Goal: Transaction & Acquisition: Book appointment/travel/reservation

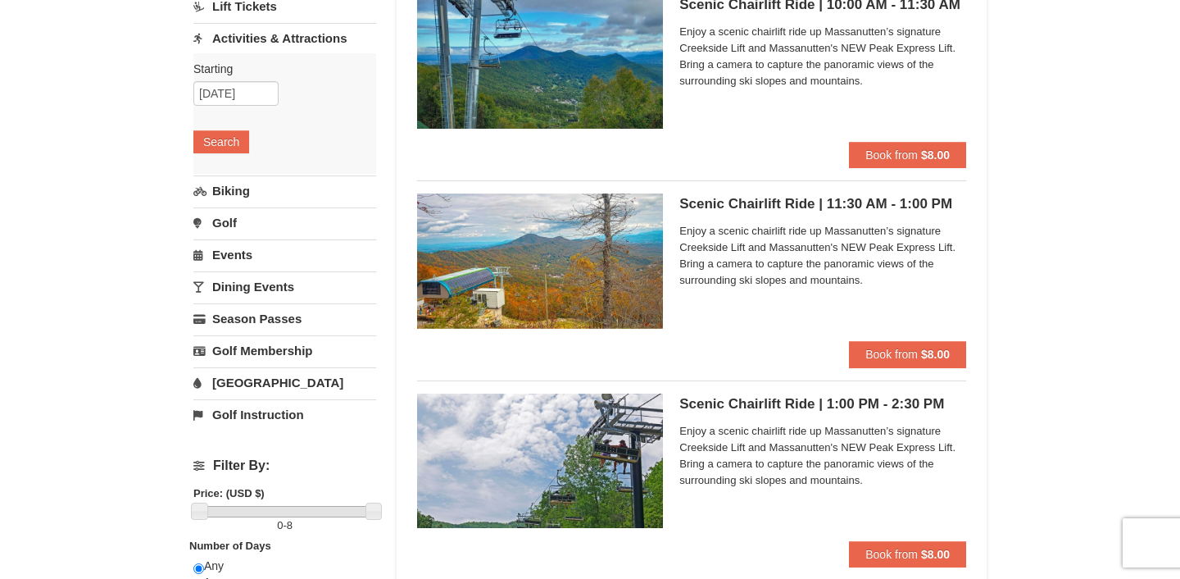
scroll to position [186, 0]
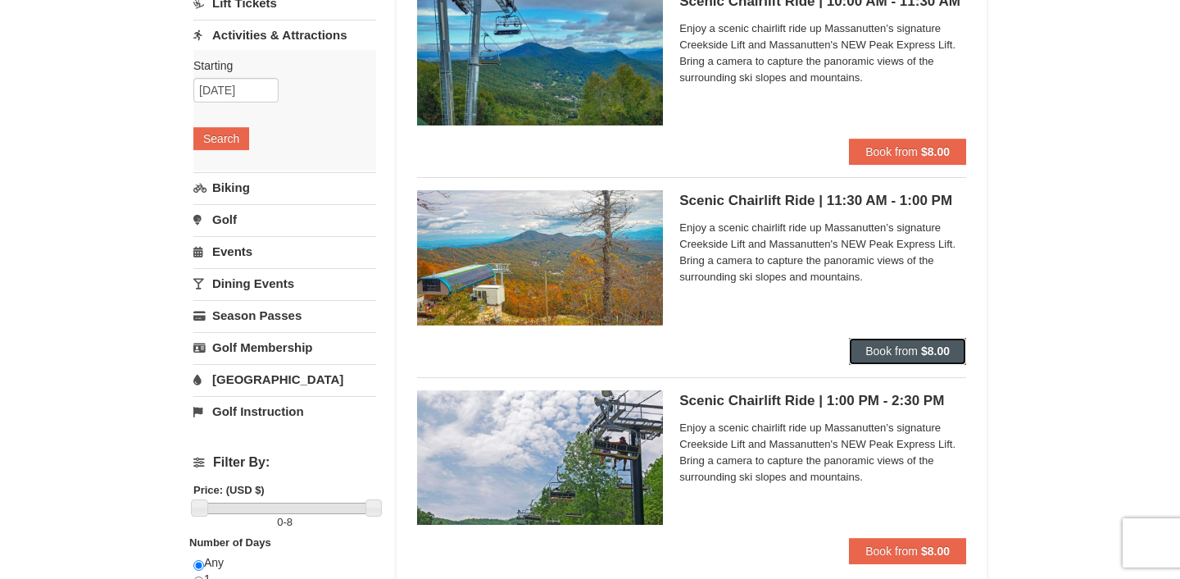
click at [874, 351] on span "Book from" at bounding box center [891, 350] width 52 height 13
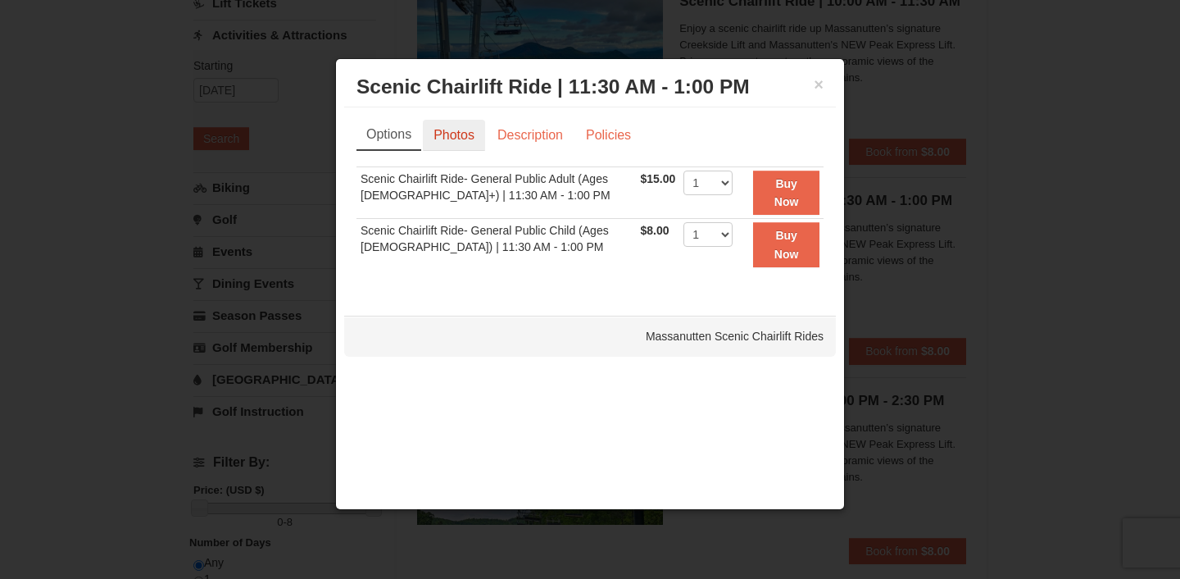
click at [472, 139] on link "Photos" at bounding box center [454, 135] width 62 height 31
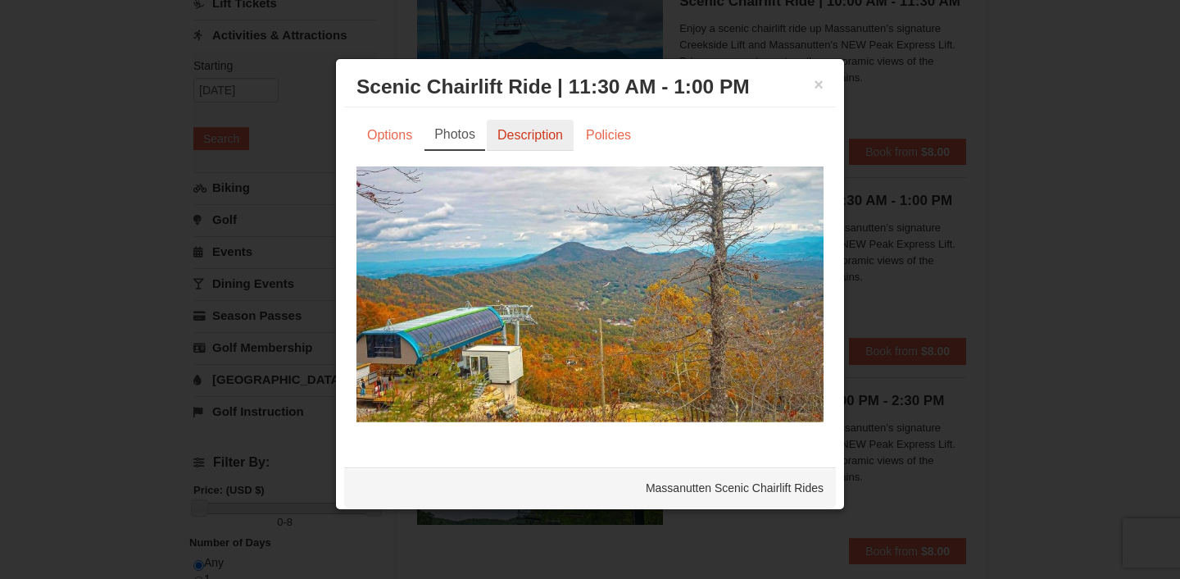
click at [506, 139] on link "Description" at bounding box center [530, 135] width 87 height 31
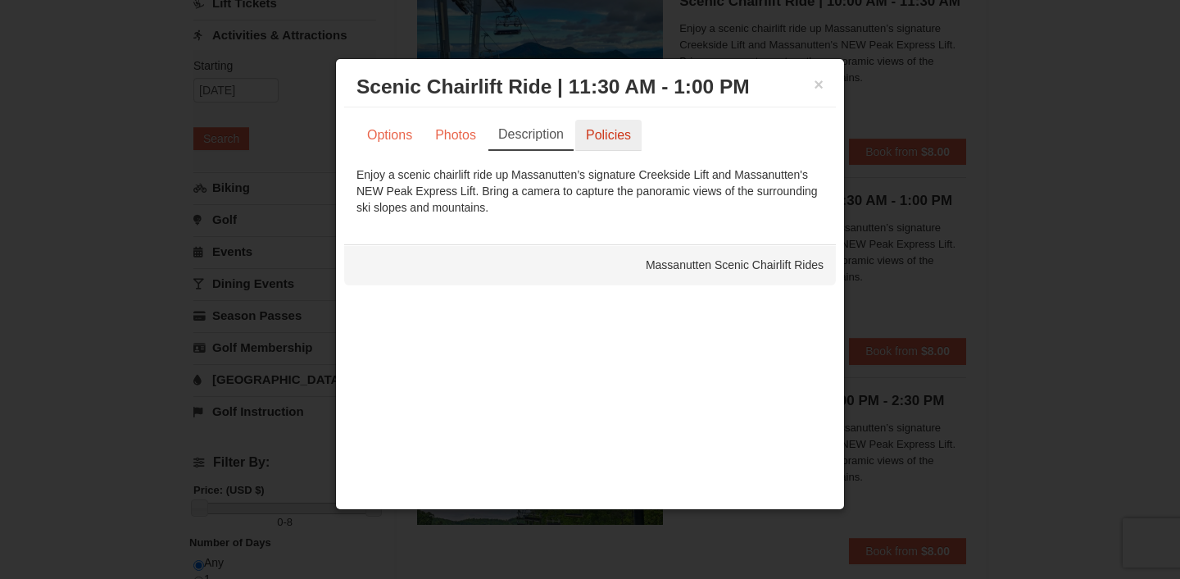
click at [590, 139] on link "Policies" at bounding box center [608, 135] width 66 height 31
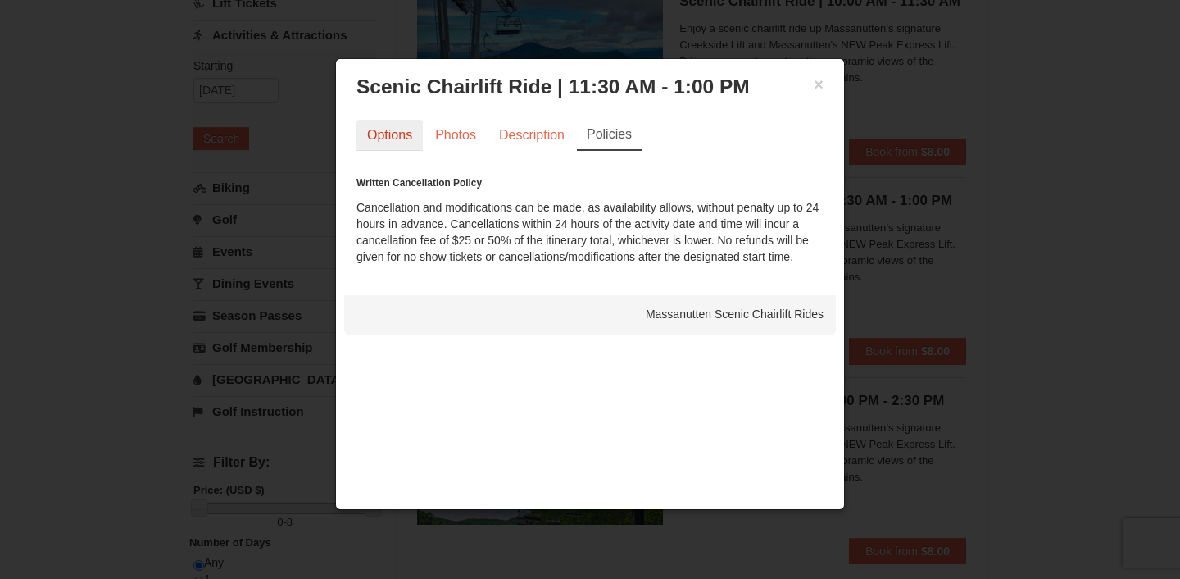
click at [395, 138] on link "Options" at bounding box center [390, 135] width 66 height 31
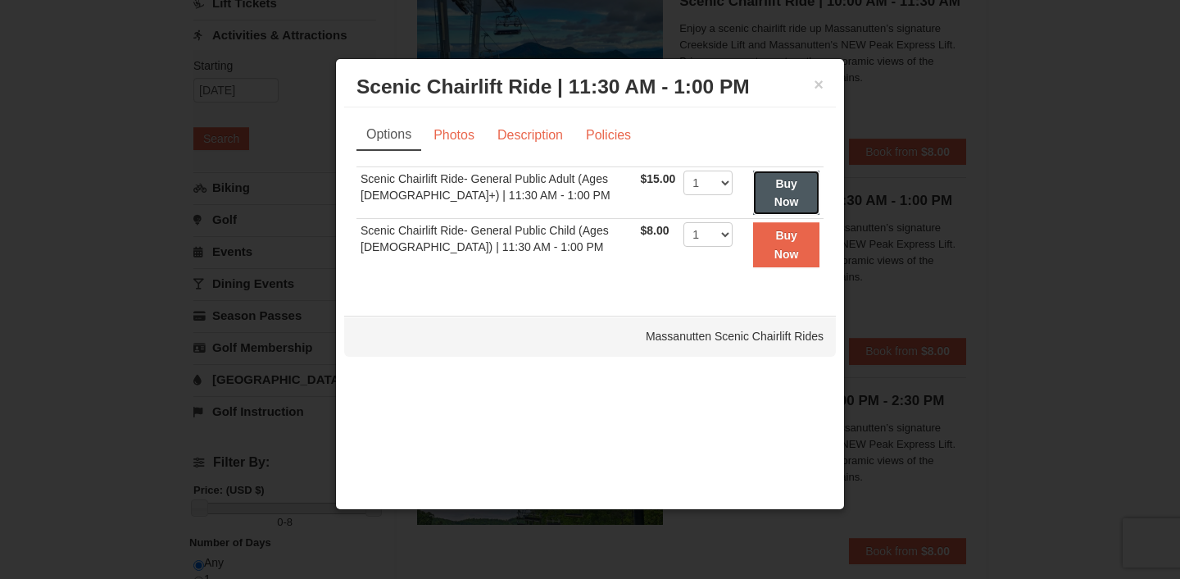
click at [777, 188] on strong "Buy Now" at bounding box center [786, 192] width 25 height 31
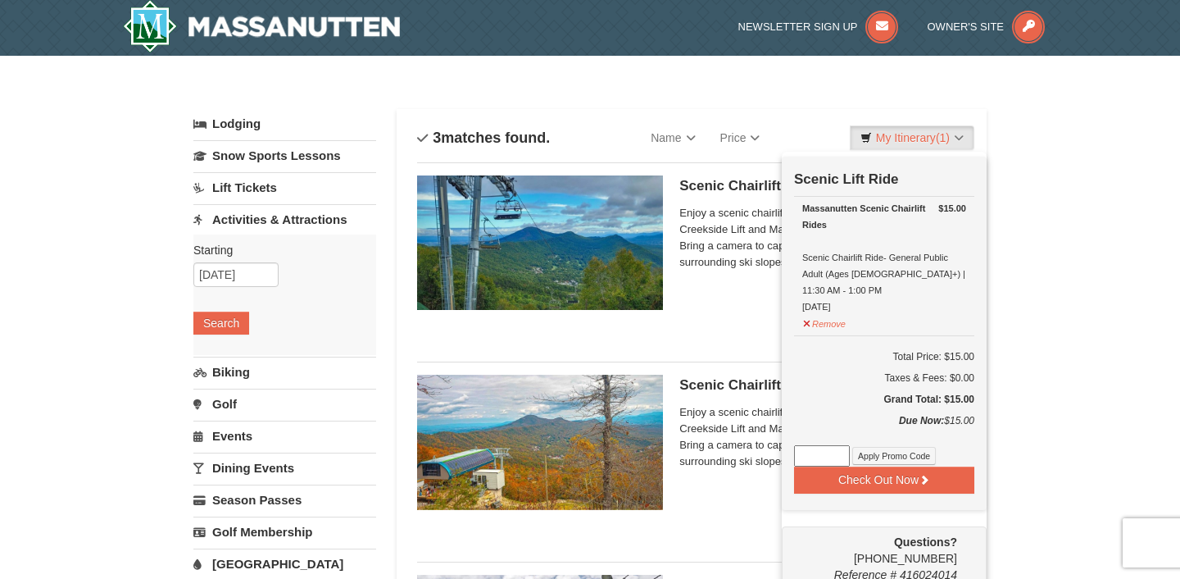
scroll to position [5, 0]
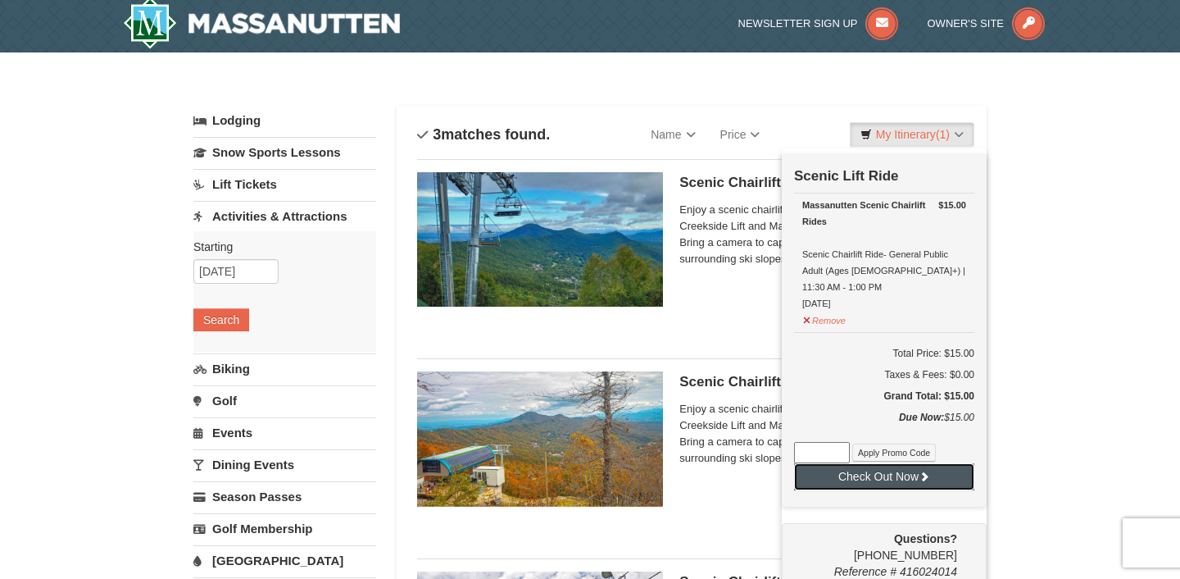
click at [902, 463] on button "Check Out Now" at bounding box center [884, 476] width 180 height 26
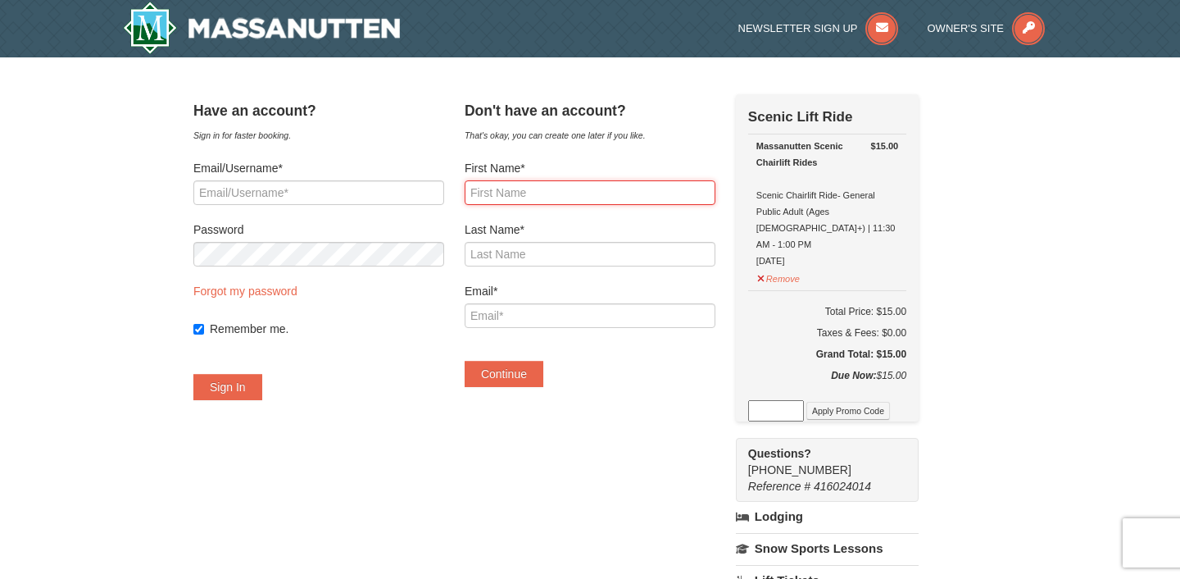
click at [571, 192] on input "First Name*" at bounding box center [590, 192] width 251 height 25
type input "Elsa"
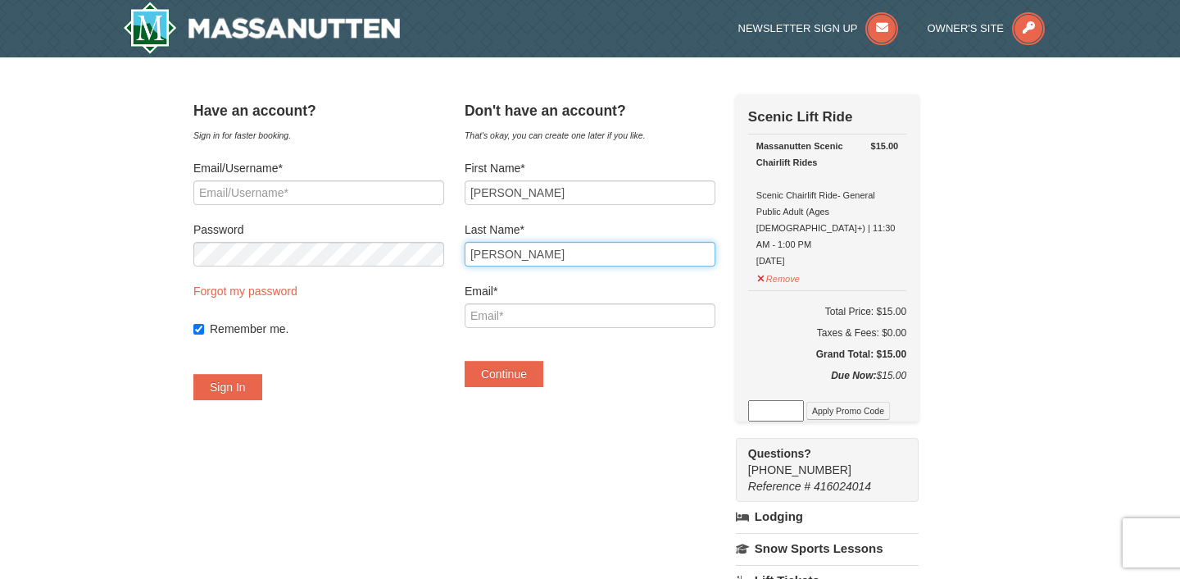
type input "Anderson"
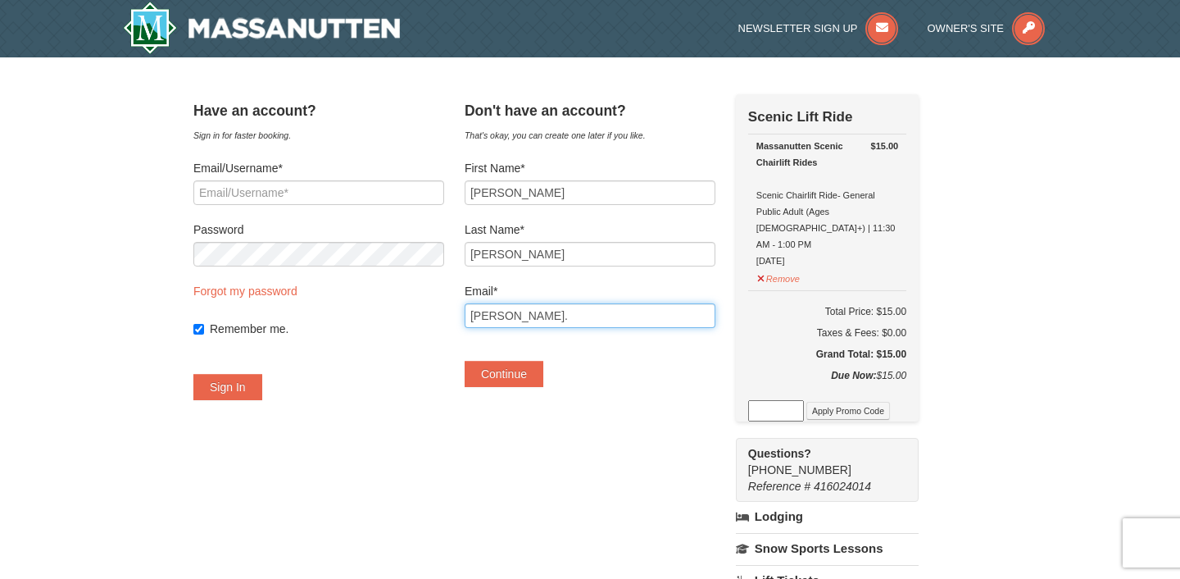
type input "elsa.anderson2020@gmail.com"
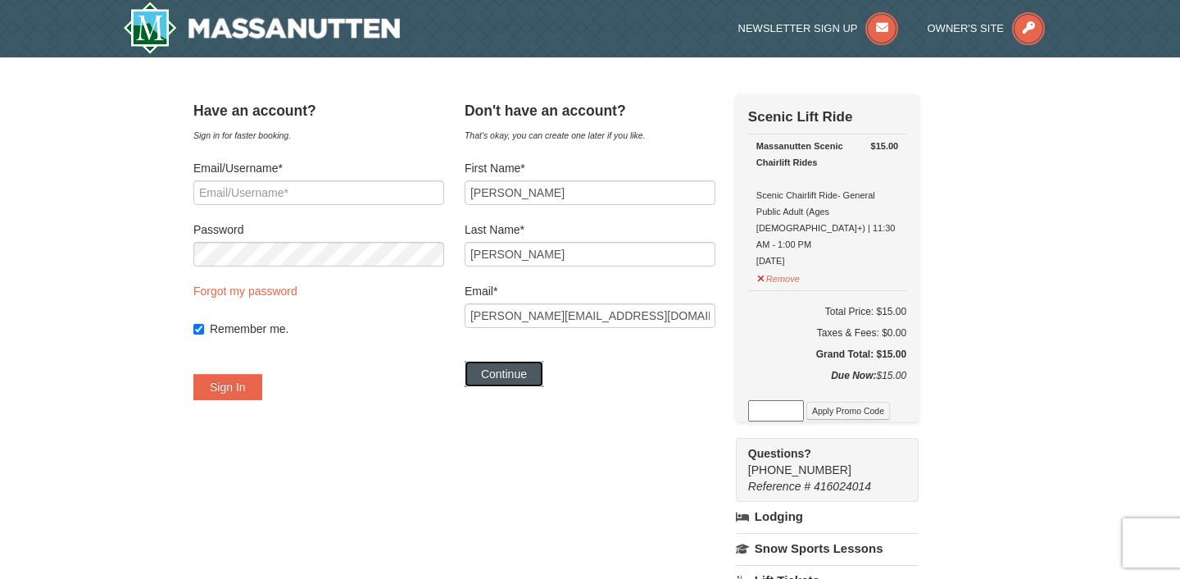
click at [528, 375] on button "Continue" at bounding box center [504, 374] width 79 height 26
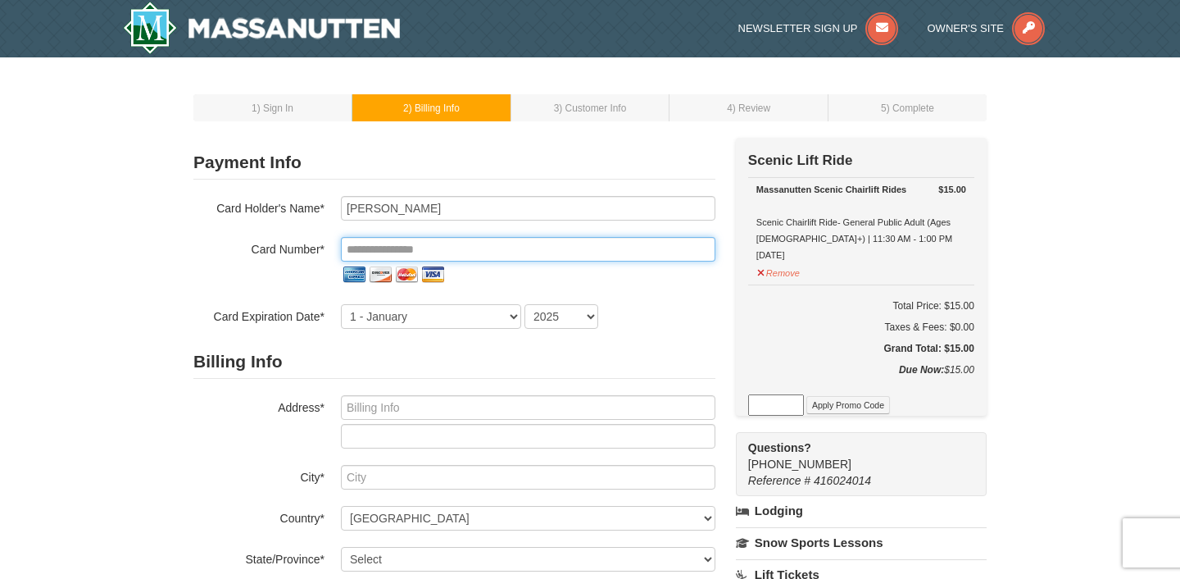
click at [421, 248] on input "tel" at bounding box center [528, 249] width 375 height 25
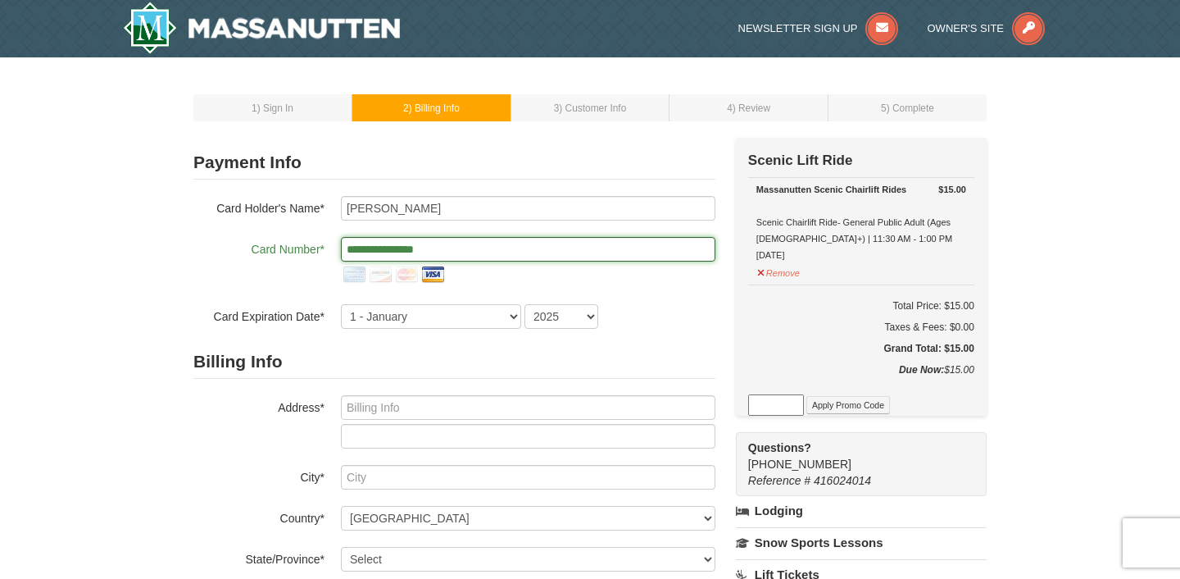
type input "**********"
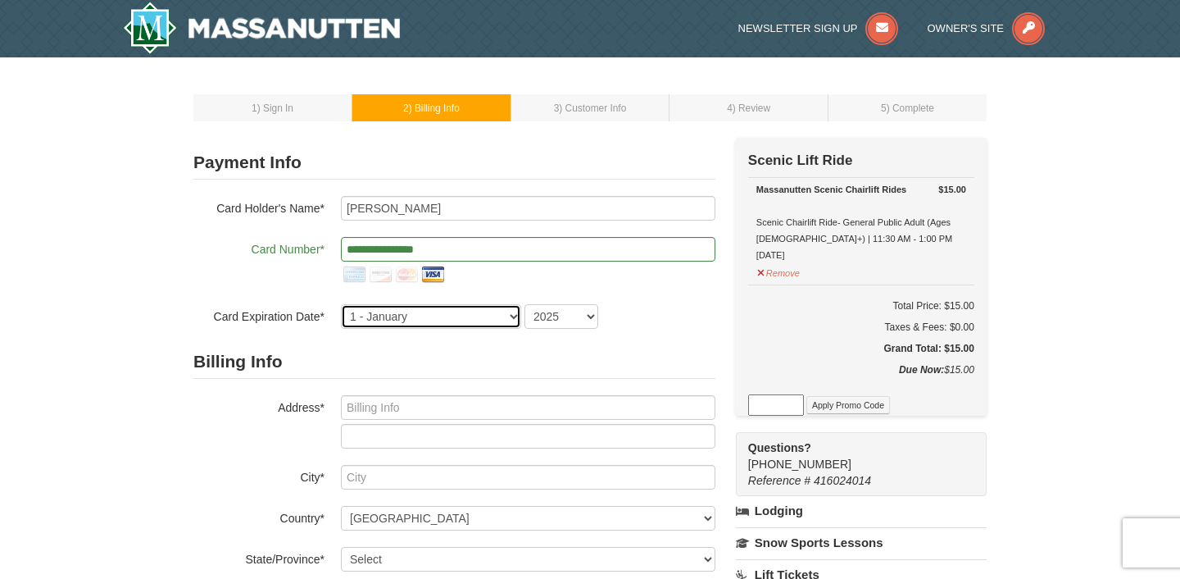
click at [410, 316] on select "1 - January 2 - February 3 - March 4 - April 5 - May 6 - June 7 - July 8 - Augu…" at bounding box center [431, 316] width 180 height 25
select select "9"
click at [341, 304] on select "1 - January 2 - February 3 - March 4 - April 5 - May 6 - June 7 - July 8 - Augu…" at bounding box center [431, 316] width 180 height 25
click at [544, 314] on select "2025 2026 2027 2028 2029 2030 2031 2032 2033 2034" at bounding box center [562, 316] width 74 height 25
select select "2026"
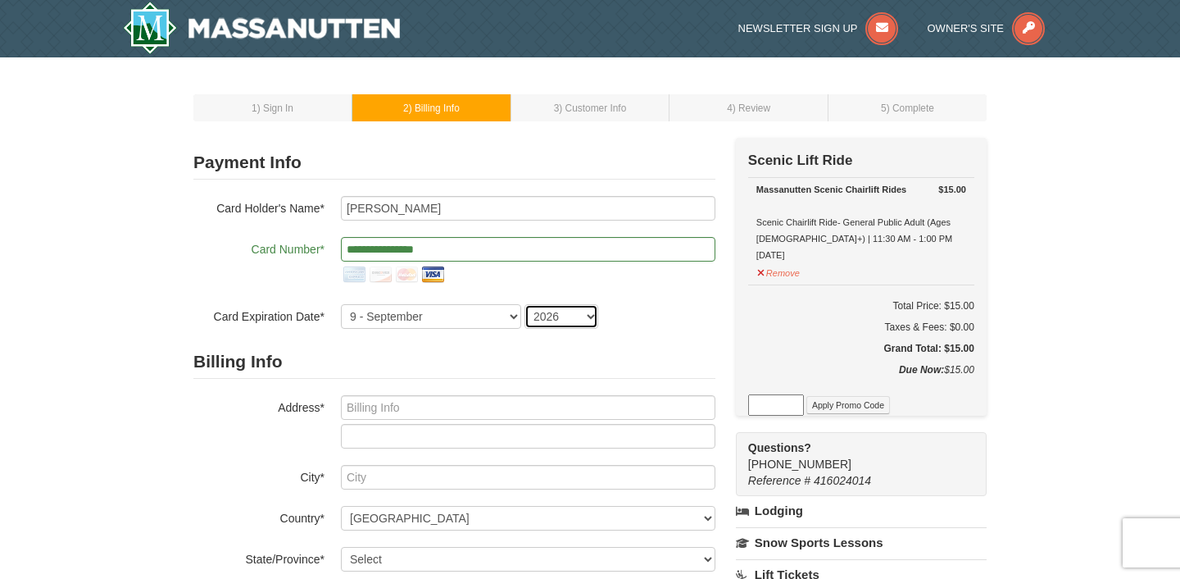
click at [525, 304] on select "2025 2026 2027 2028 2029 2030 2031 2032 2033 2034" at bounding box center [562, 316] width 74 height 25
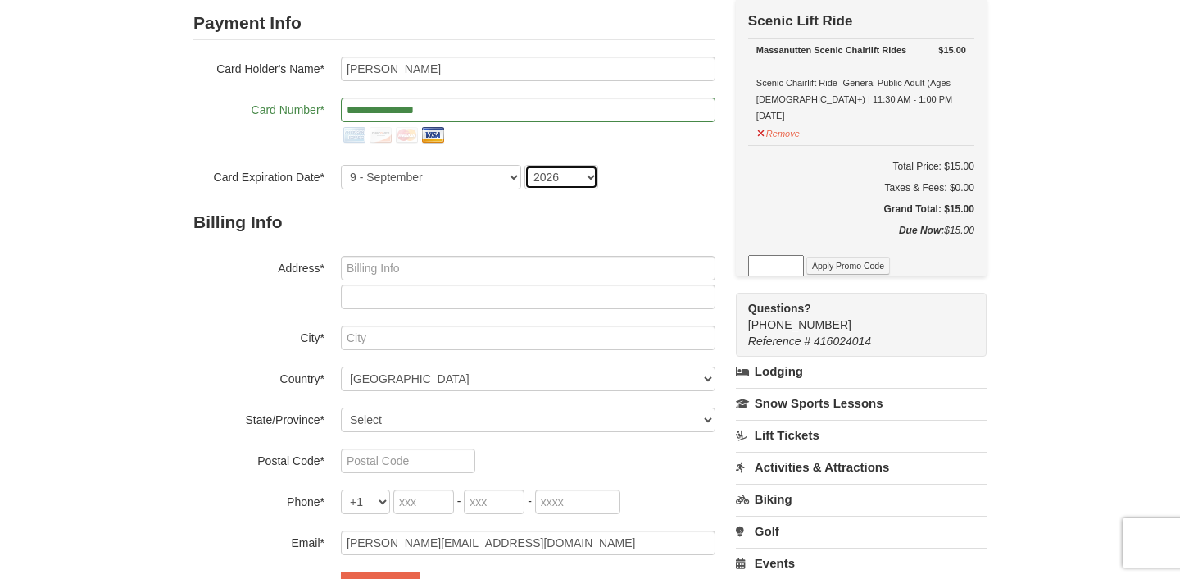
scroll to position [192, 0]
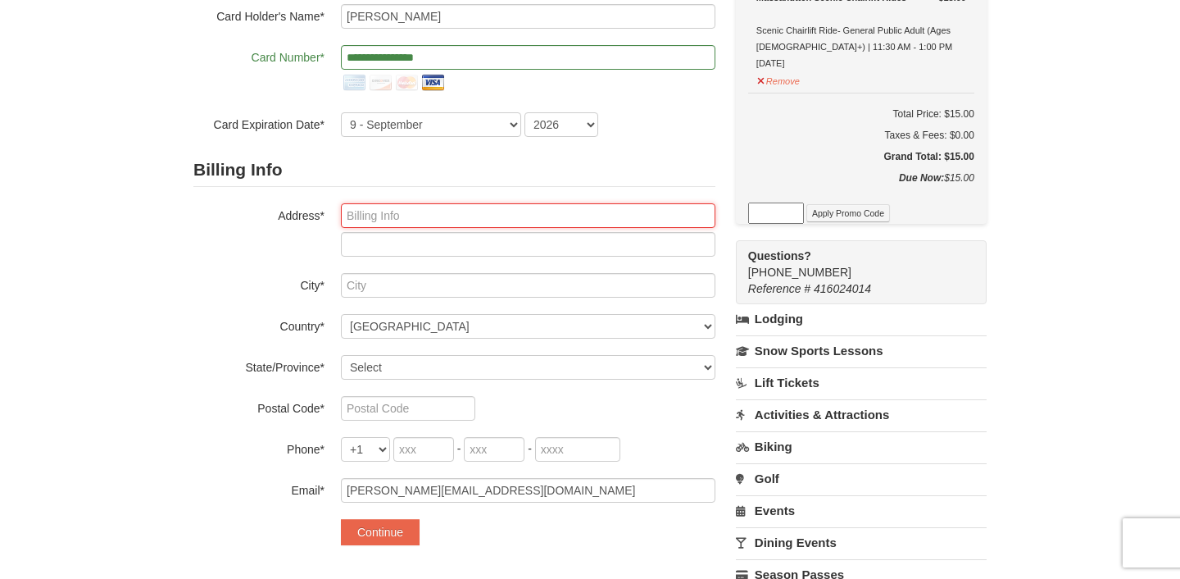
click at [400, 220] on input "text" at bounding box center [528, 215] width 375 height 25
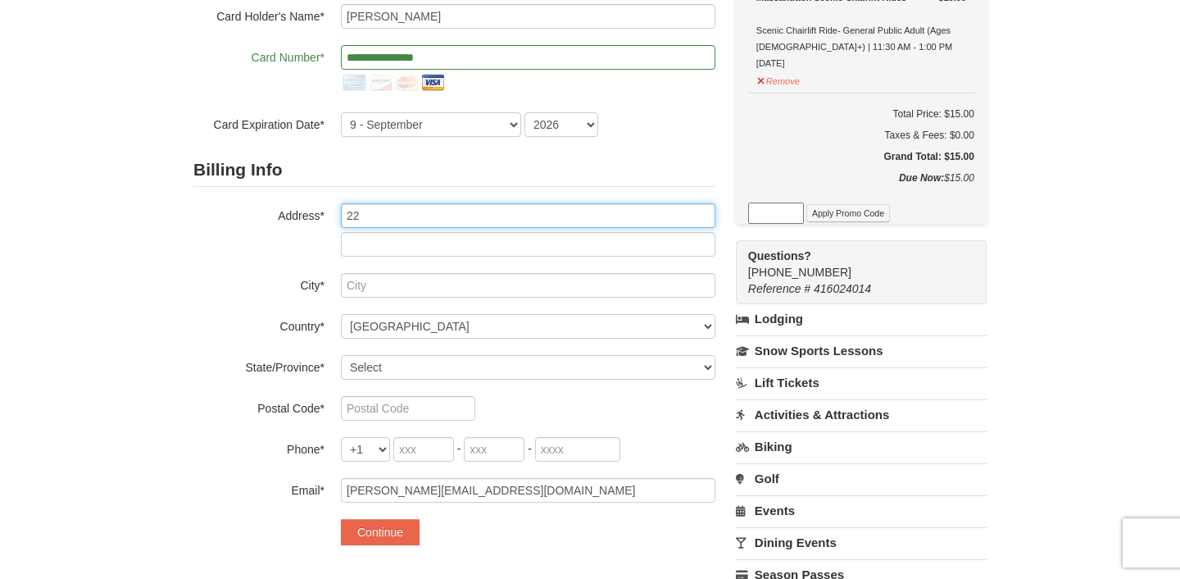
type input "2"
type input "333 S Glebe Rd"
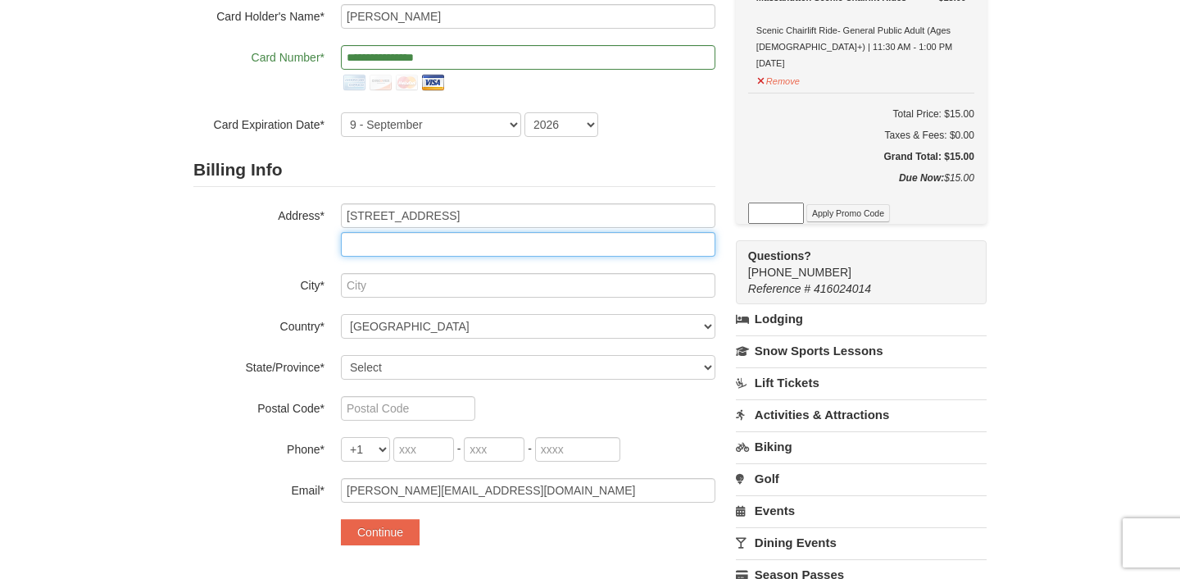
click at [388, 248] on input "text" at bounding box center [528, 244] width 375 height 25
type input "APT 415"
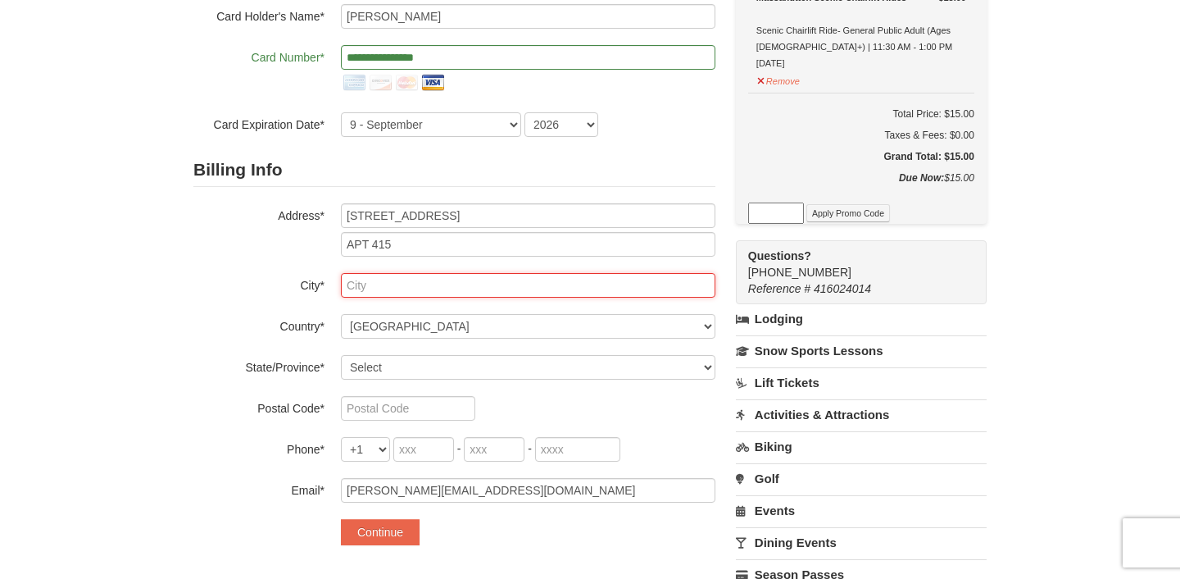
click at [367, 284] on input "text" at bounding box center [528, 285] width 375 height 25
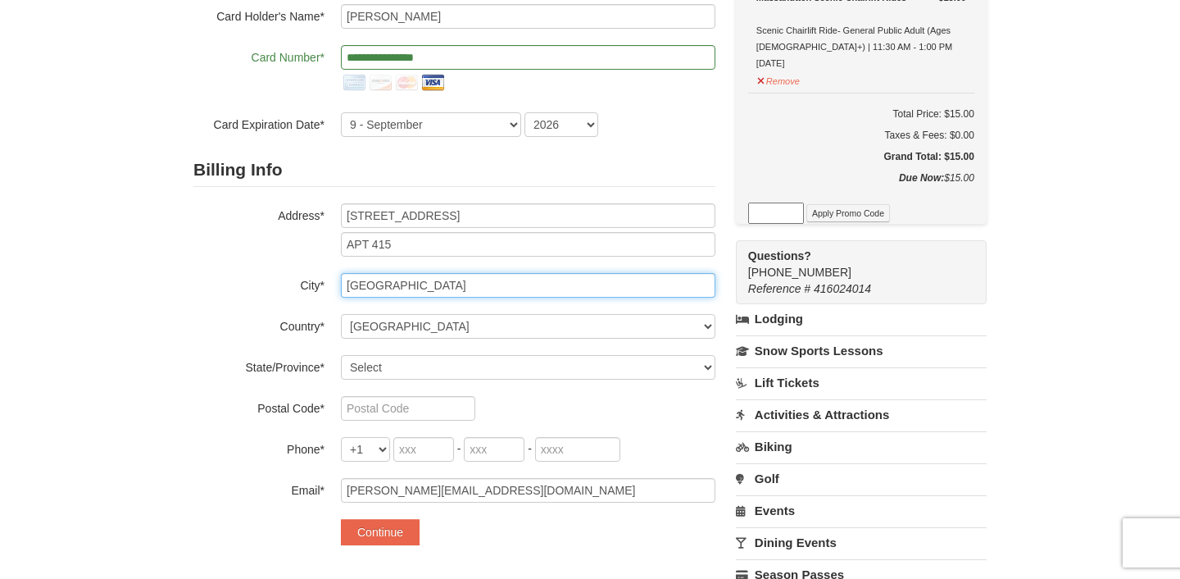
type input "Arlington"
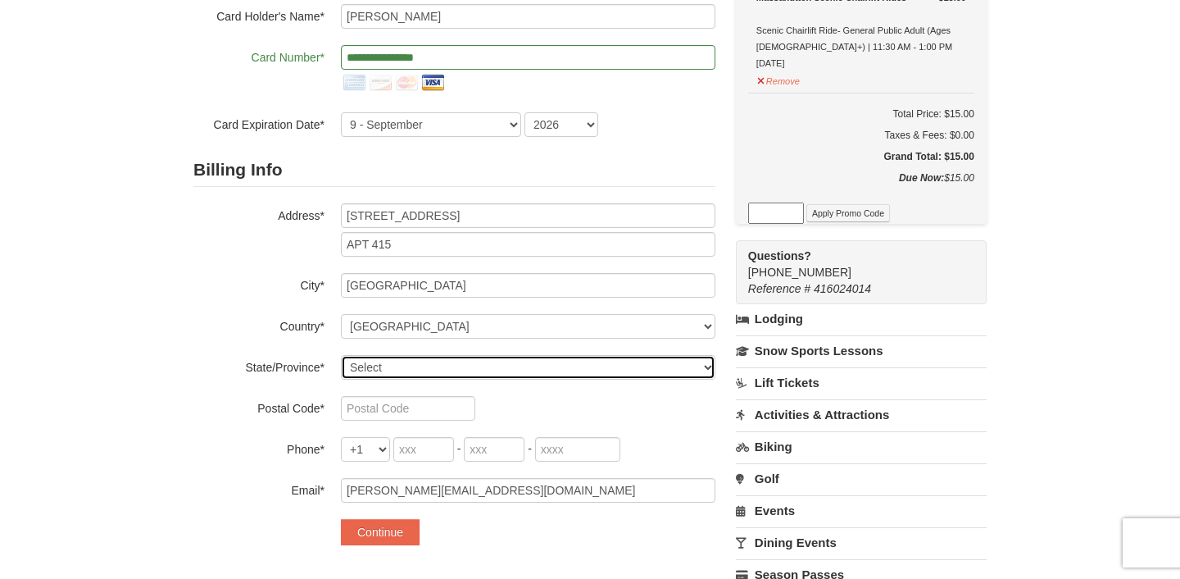
click at [379, 366] on select "Select Alabama Alaska American Samoa Arizona Arkansas California Colorado Conne…" at bounding box center [528, 367] width 375 height 25
select select "VA"
click at [341, 355] on select "Select Alabama Alaska American Samoa Arizona Arkansas California Colorado Conne…" at bounding box center [528, 367] width 375 height 25
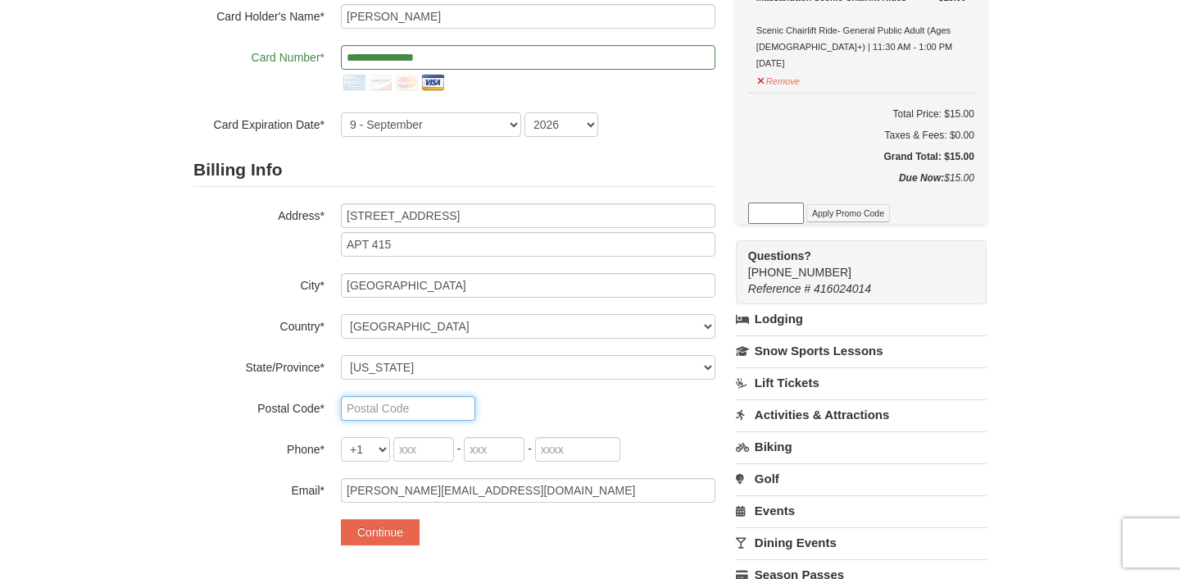
click at [402, 409] on input "text" at bounding box center [408, 408] width 134 height 25
type input "22204"
click at [423, 452] on input "tel" at bounding box center [423, 449] width 61 height 25
type input "617"
type input "312"
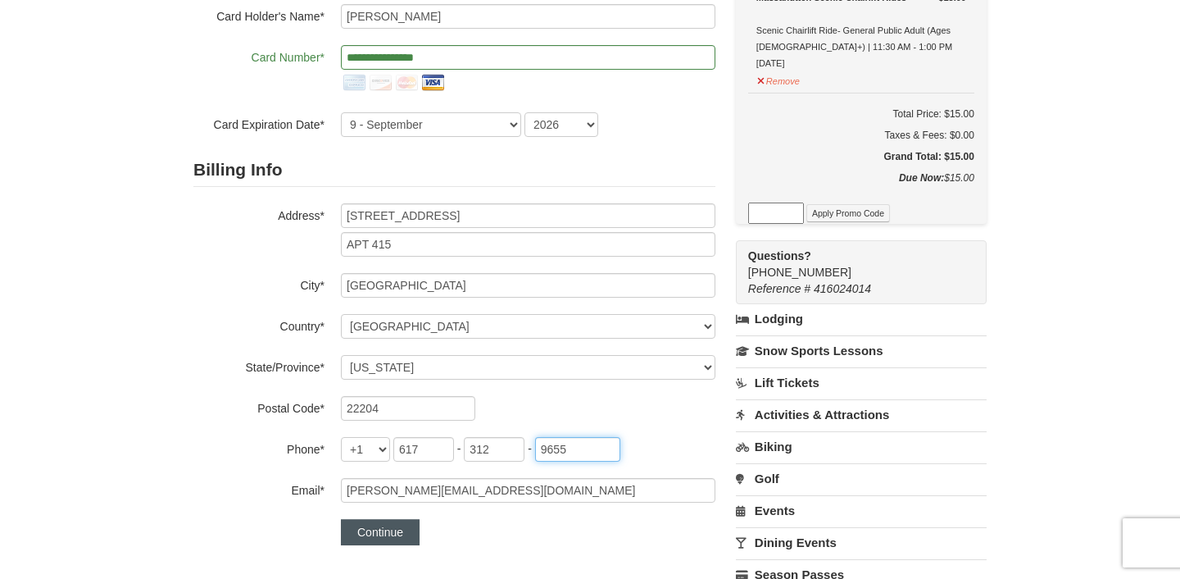
type input "9655"
click at [376, 534] on button "Continue" at bounding box center [380, 532] width 79 height 26
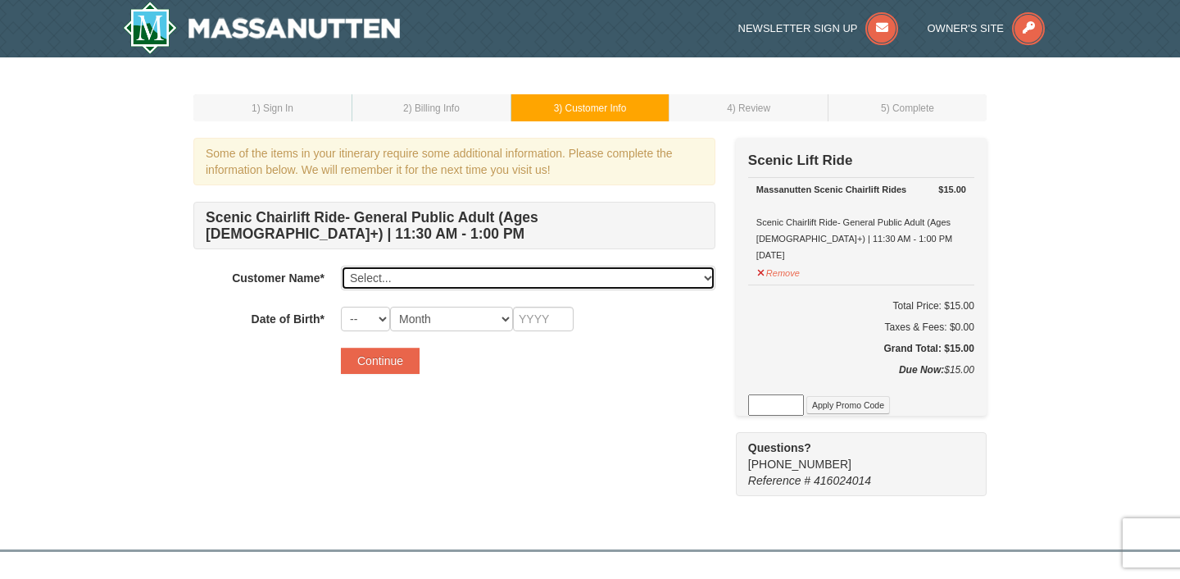
click at [419, 277] on select "Select... [PERSON_NAME] Add New..." at bounding box center [528, 278] width 375 height 25
select select "28252467"
click at [341, 266] on select "Select... [PERSON_NAME] Add New..." at bounding box center [528, 278] width 375 height 25
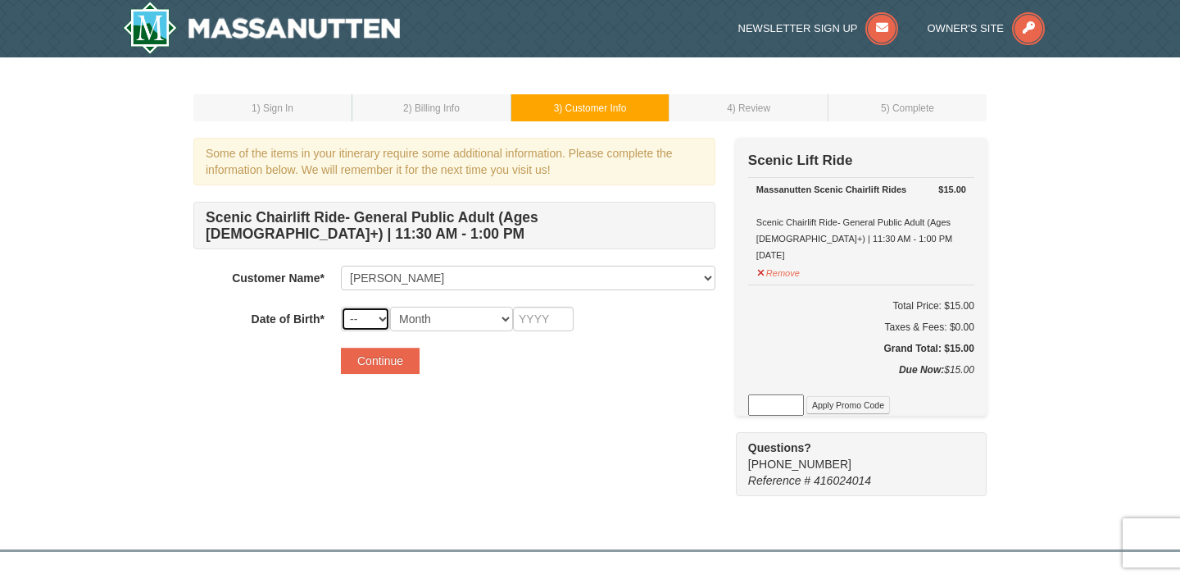
click at [384, 316] on select "-- 01 02 03 04 05 06 07 08 09 10 11 12 13 14 15 16 17 18 19 20 21 22 23 24 25 2…" at bounding box center [365, 319] width 49 height 25
select select "06"
click at [341, 307] on select "-- 01 02 03 04 05 06 07 08 09 10 11 12 13 14 15 16 17 18 19 20 21 22 23 24 25 2…" at bounding box center [365, 319] width 49 height 25
click at [461, 319] on select "Month January February March April May June July August September October Novem…" at bounding box center [451, 319] width 123 height 25
select select "05"
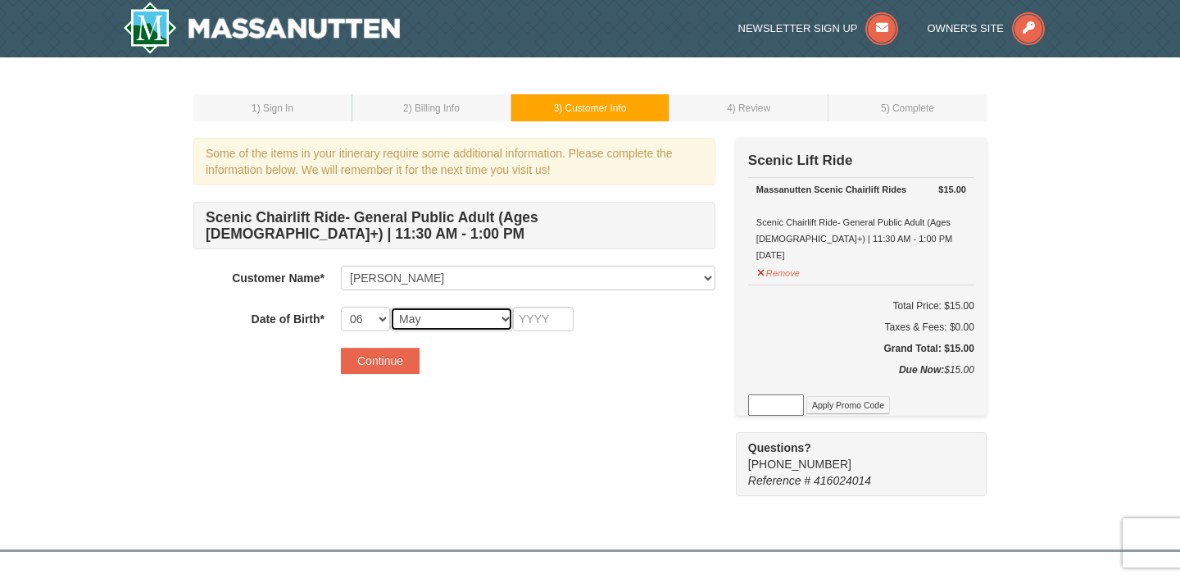
click at [390, 307] on select "Month January February March April May June July August September October Novem…" at bounding box center [451, 319] width 123 height 25
click at [542, 321] on input "text" at bounding box center [543, 319] width 61 height 25
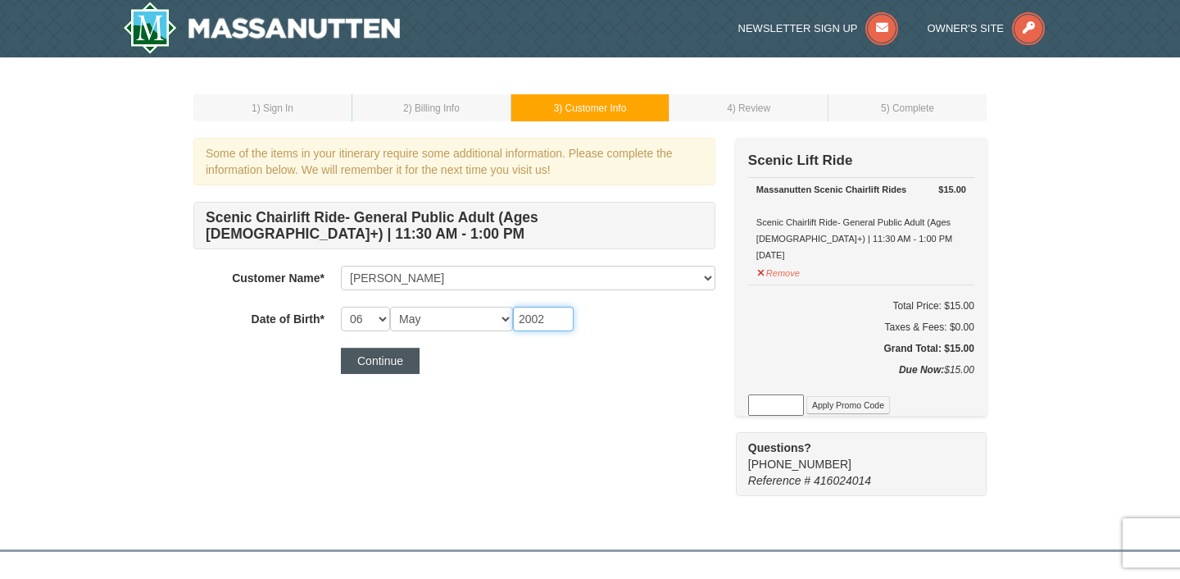
type input "2002"
click at [406, 360] on button "Continue" at bounding box center [380, 360] width 79 height 26
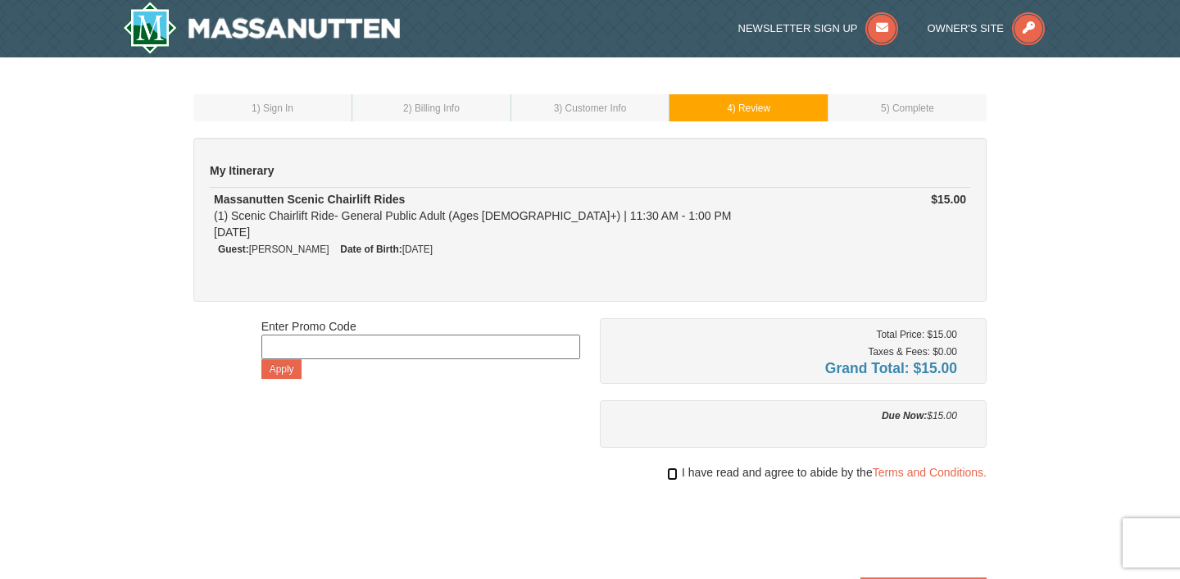
click at [670, 474] on input "checkbox" at bounding box center [672, 473] width 11 height 13
checkbox input "true"
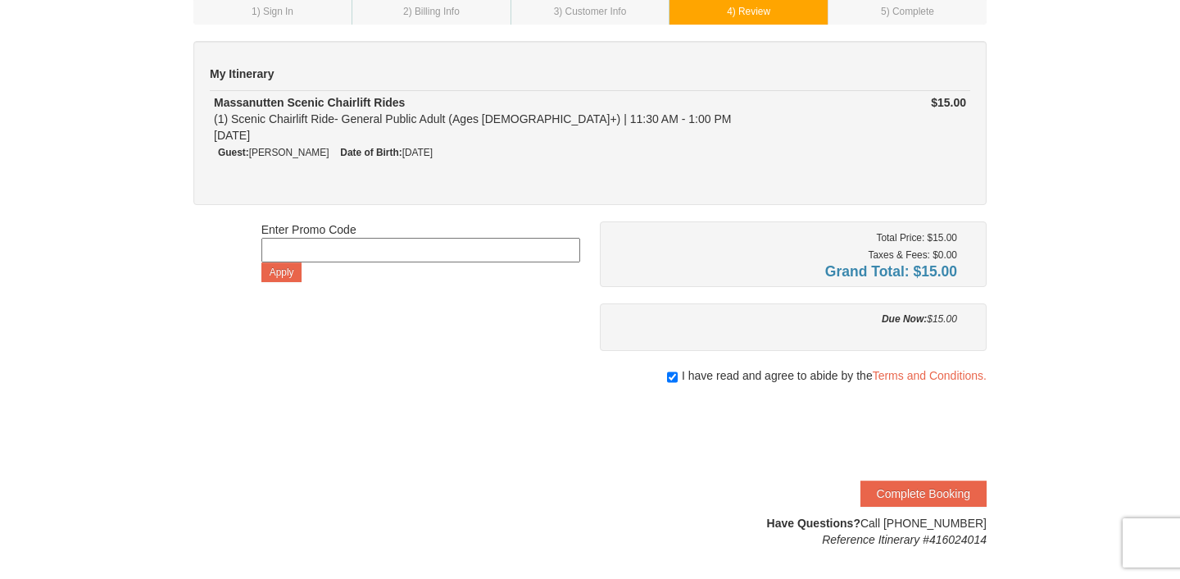
scroll to position [112, 0]
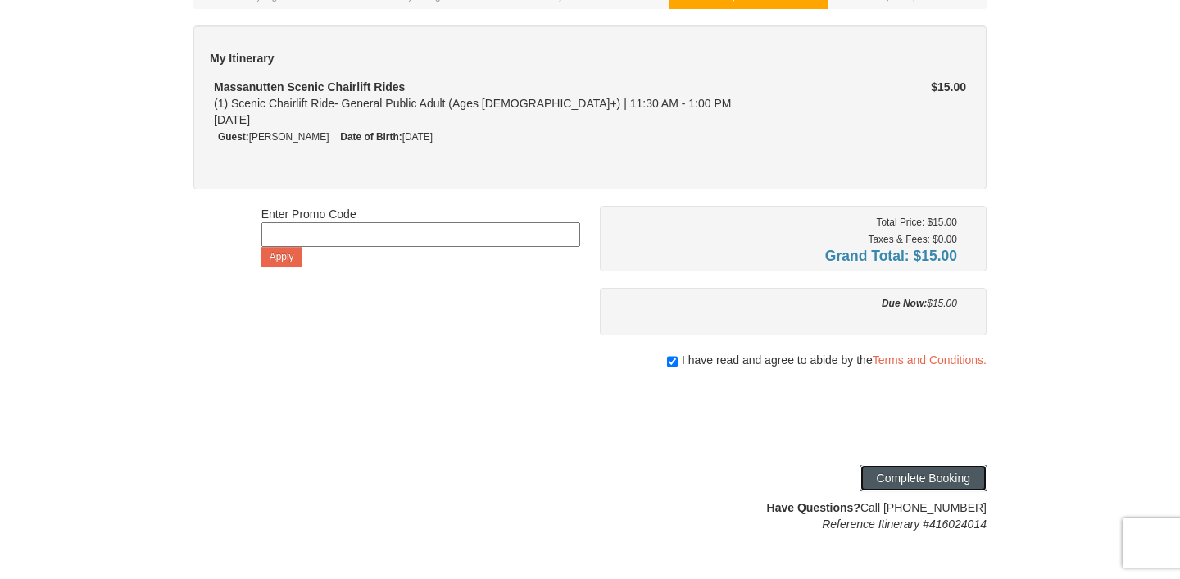
click at [936, 472] on button "Complete Booking" at bounding box center [924, 478] width 126 height 26
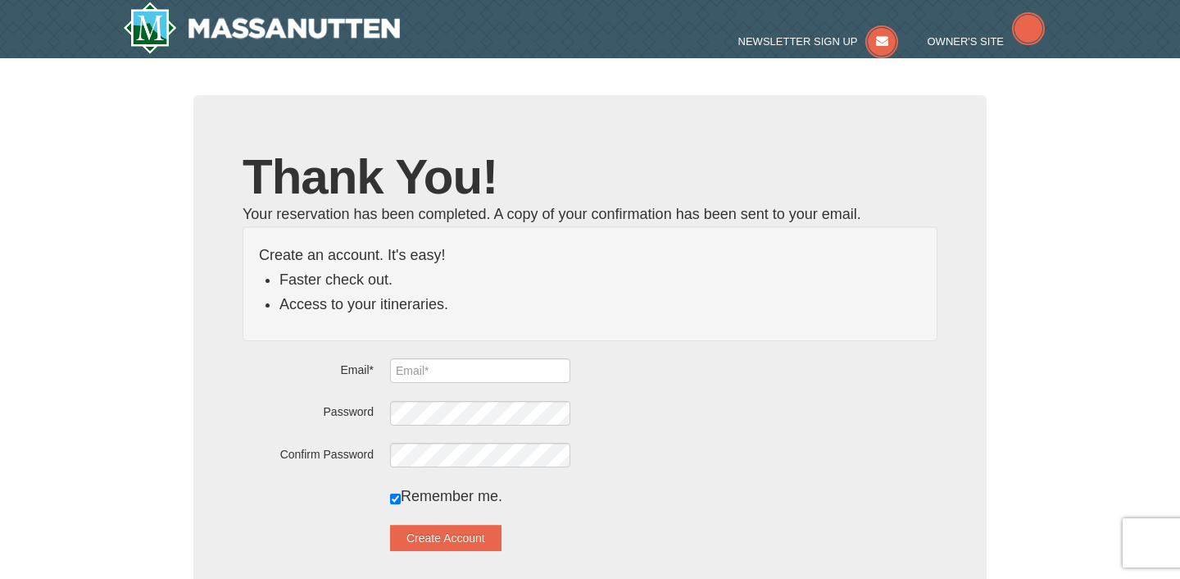
type input "[PERSON_NAME][EMAIL_ADDRESS][DOMAIN_NAME]"
